Goal: Use online tool/utility: Utilize a website feature to perform a specific function

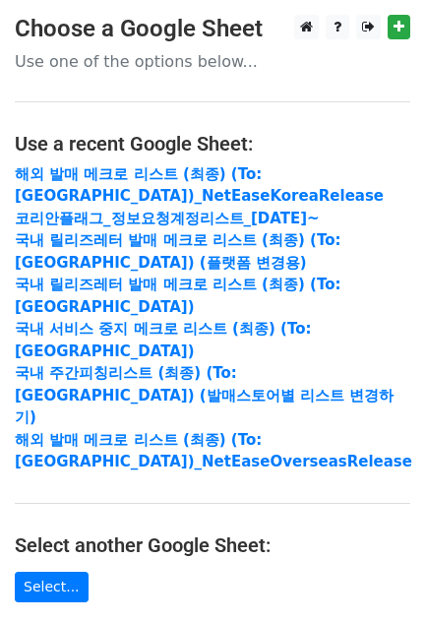
scroll to position [402, 0]
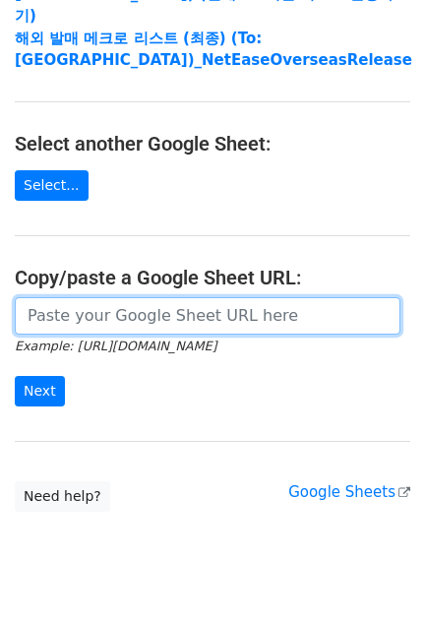
click at [91, 297] on input "url" at bounding box center [208, 315] width 386 height 37
paste input "https://docs.google.com/spreadsheets/d/1ZSgOr0nBT7DxnERC5vRDOuM0mjO4OWihUZZpA6t…"
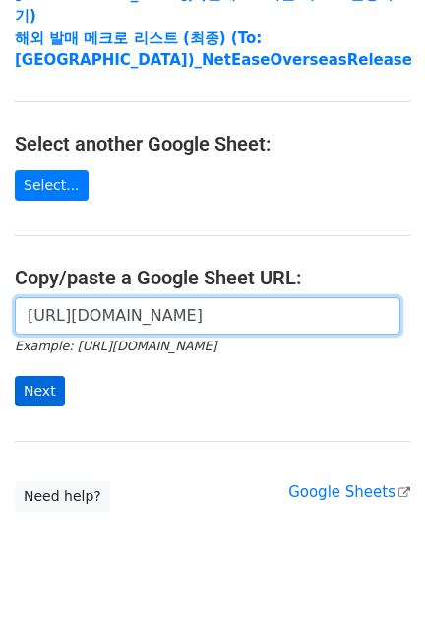
type input "https://docs.google.com/spreadsheets/d/1ZSgOr0nBT7DxnERC5vRDOuM0mjO4OWihUZZpA6t…"
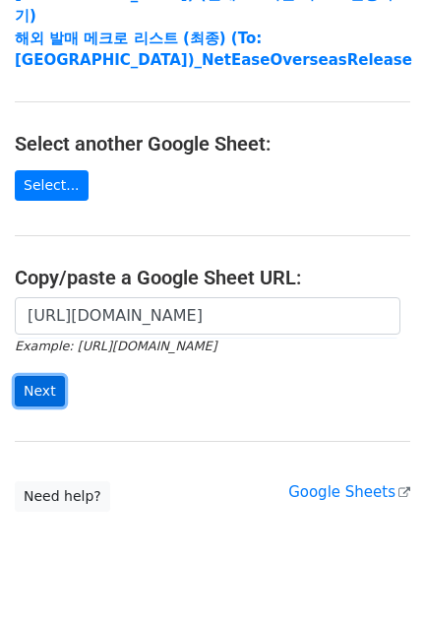
click at [41, 376] on input "Next" at bounding box center [40, 391] width 50 height 31
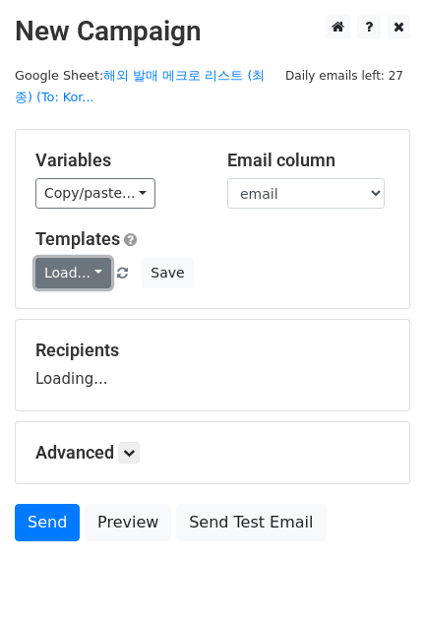
click at [71, 267] on link "Load..." at bounding box center [73, 273] width 76 height 31
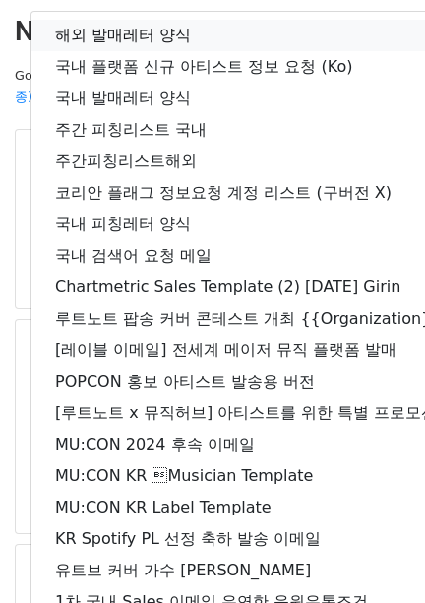
click at [129, 33] on link "해외 발매레터 양식" at bounding box center [348, 36] width 632 height 32
